Goal: Task Accomplishment & Management: Manage account settings

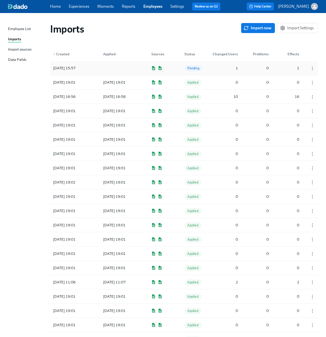
click at [196, 67] on span "Pending" at bounding box center [194, 68] width 18 height 4
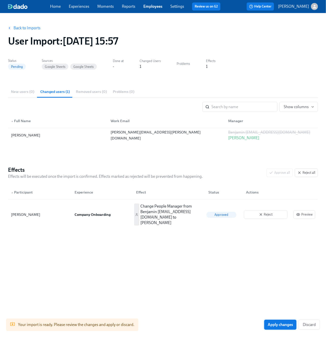
click at [283, 326] on span "Apply changes" at bounding box center [280, 324] width 25 height 5
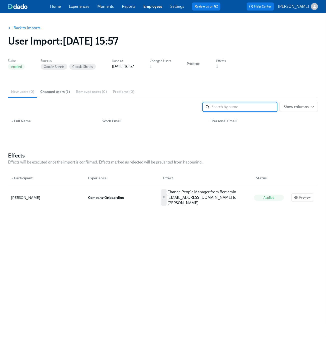
click at [252, 129] on section "New users (0) Changed users (1) Removed users (0) Problems (0) ​ Show columns ▲…" at bounding box center [163, 111] width 310 height 50
click at [156, 6] on link "Employees" at bounding box center [153, 6] width 19 height 5
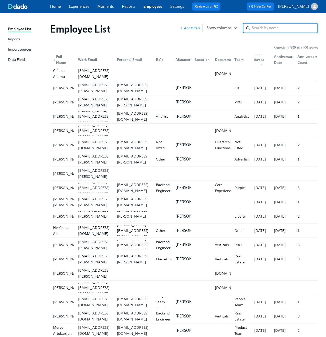
click at [262, 30] on input "search" at bounding box center [285, 28] width 66 height 10
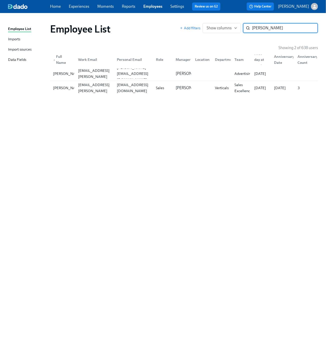
type input "christina menck"
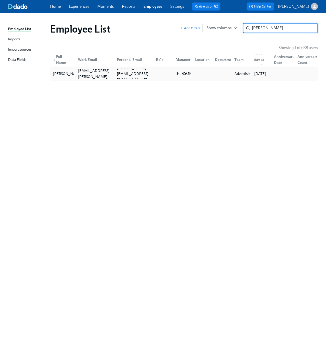
click at [207, 71] on div at bounding box center [201, 74] width 20 height 10
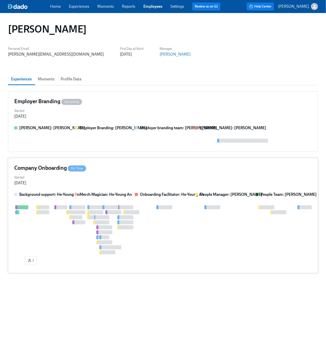
click at [152, 176] on div "Started Oct 08, 2025" at bounding box center [163, 180] width 298 height 12
